Goal: Task Accomplishment & Management: Manage account settings

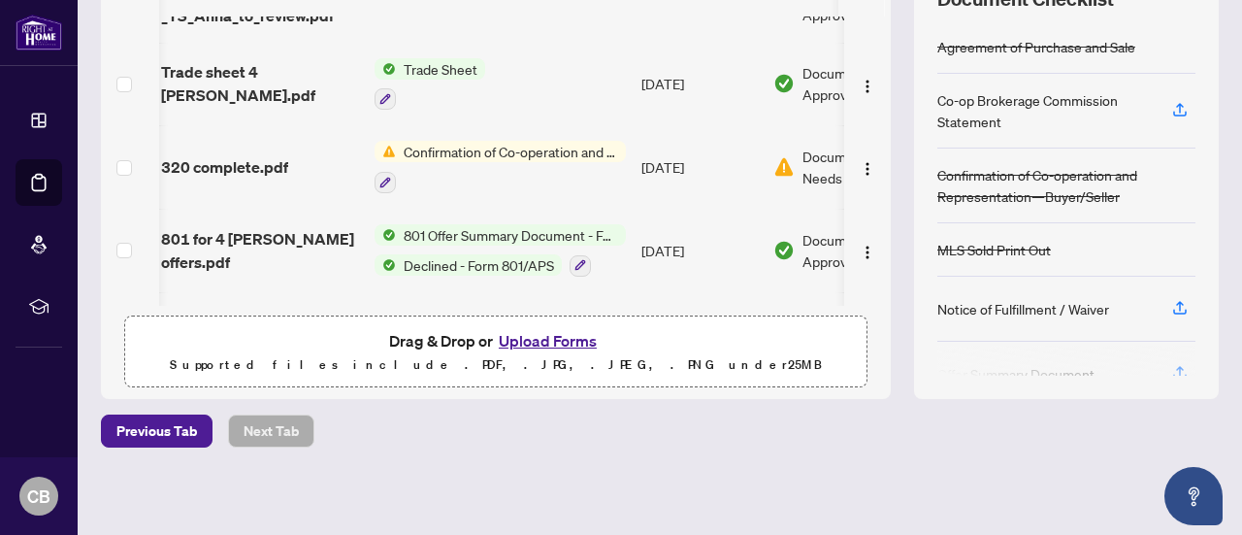
scroll to position [209, 6]
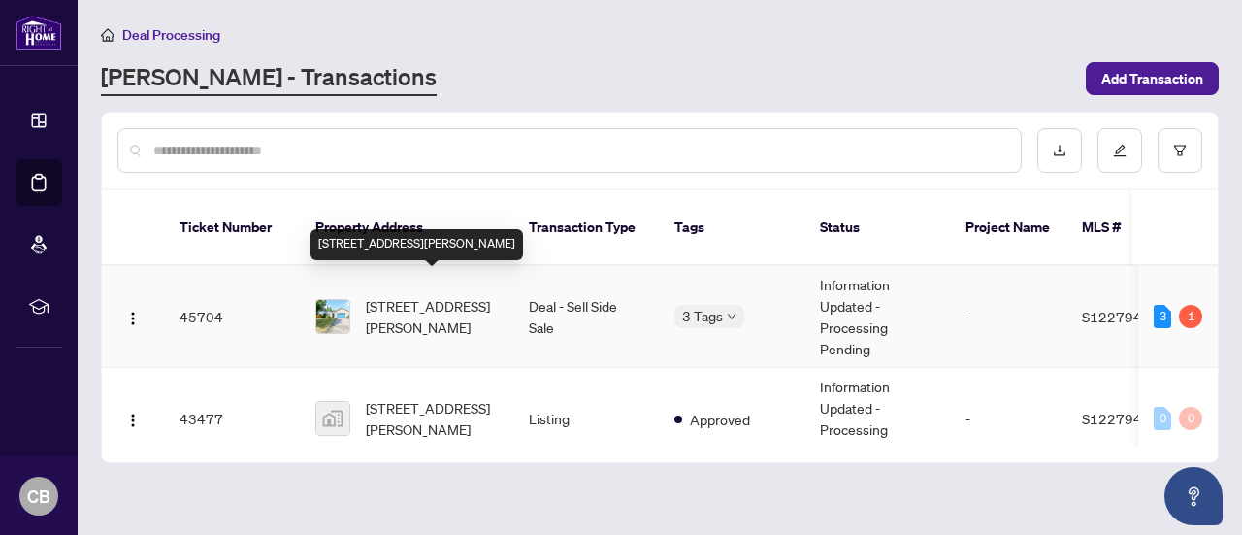
click at [394, 307] on span "[STREET_ADDRESS][PERSON_NAME]" at bounding box center [432, 316] width 132 height 43
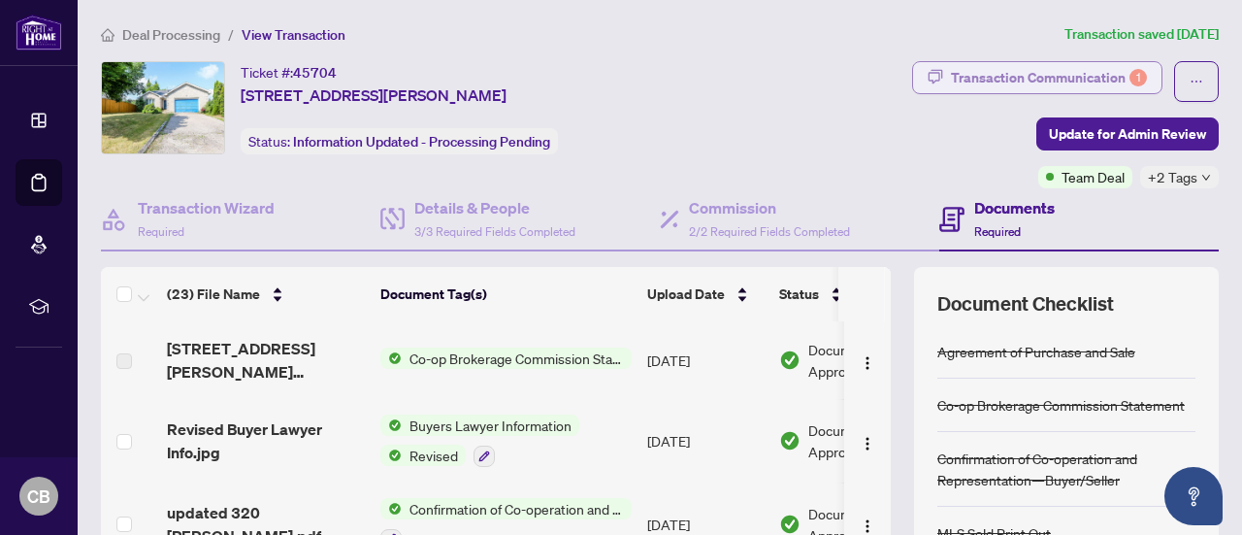
click at [984, 81] on div "Transaction Communication 1" at bounding box center [1049, 77] width 196 height 31
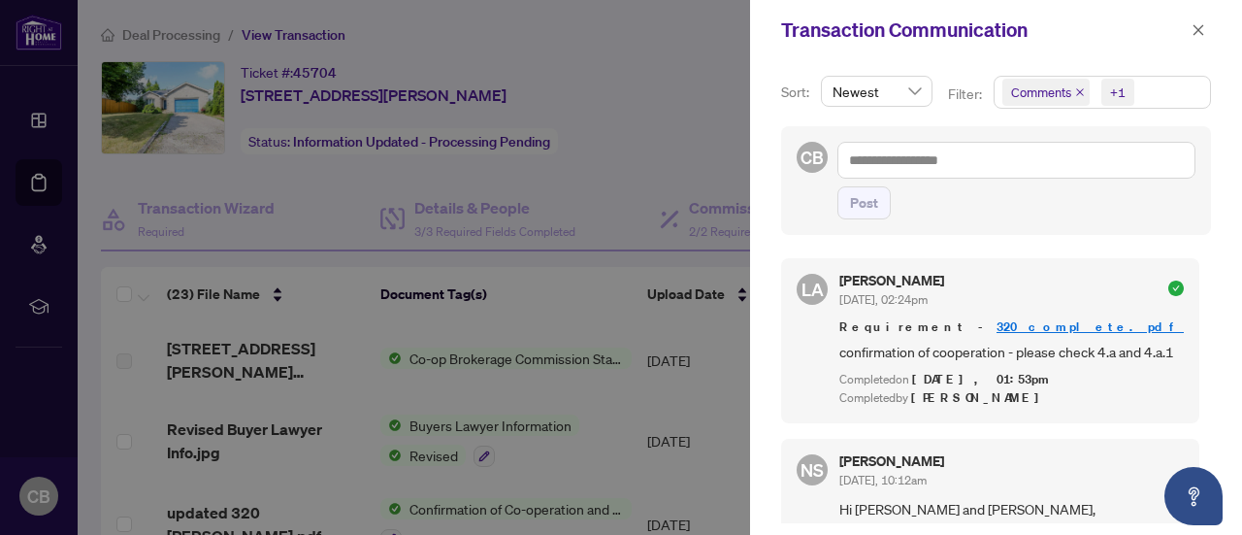
click at [984, 81] on div "Filter: Comments +1" at bounding box center [1079, 101] width 271 height 50
click at [1194, 36] on icon "close" at bounding box center [1199, 30] width 14 height 14
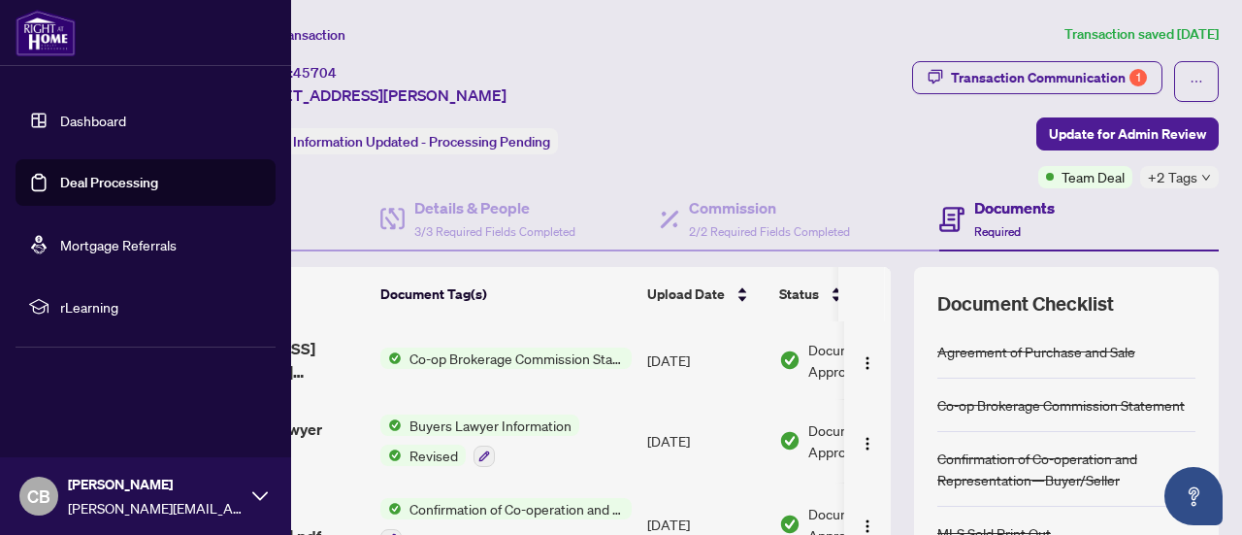
click at [80, 122] on link "Dashboard" at bounding box center [93, 120] width 66 height 17
